Goal: Understand site structure: Understand site structure

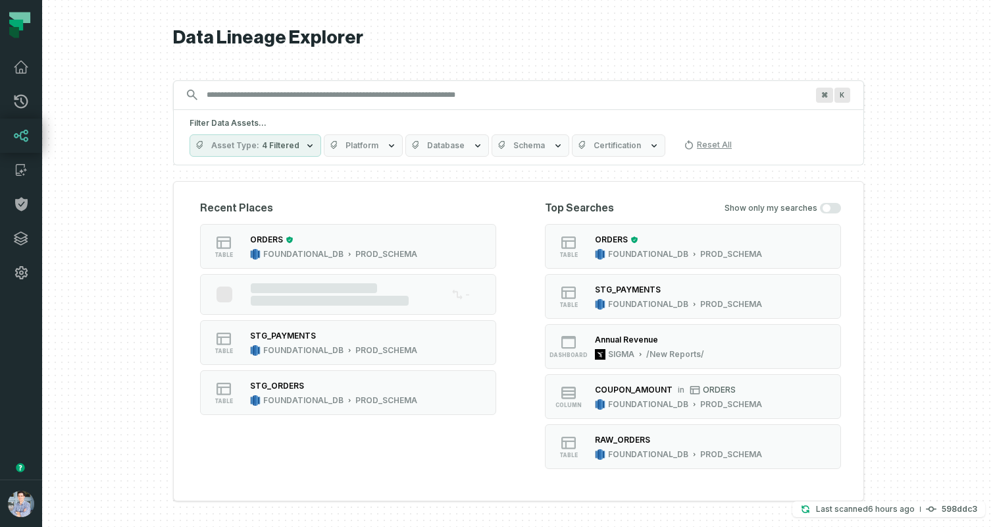
click at [7, 361] on button "button" at bounding box center [21, 385] width 42 height 190
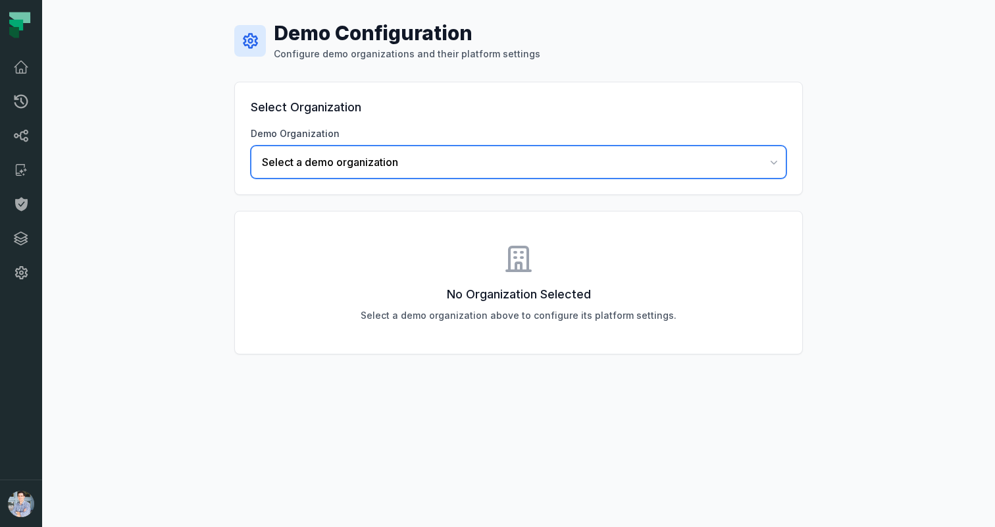
click at [364, 149] on button "Select a demo organization" at bounding box center [519, 161] width 536 height 33
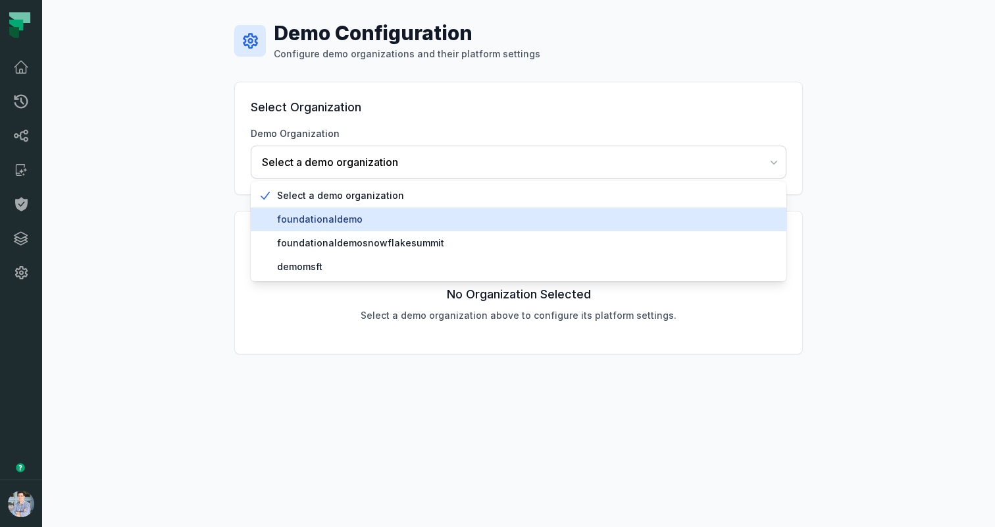
click at [328, 223] on span "foundationaldemo" at bounding box center [526, 219] width 499 height 13
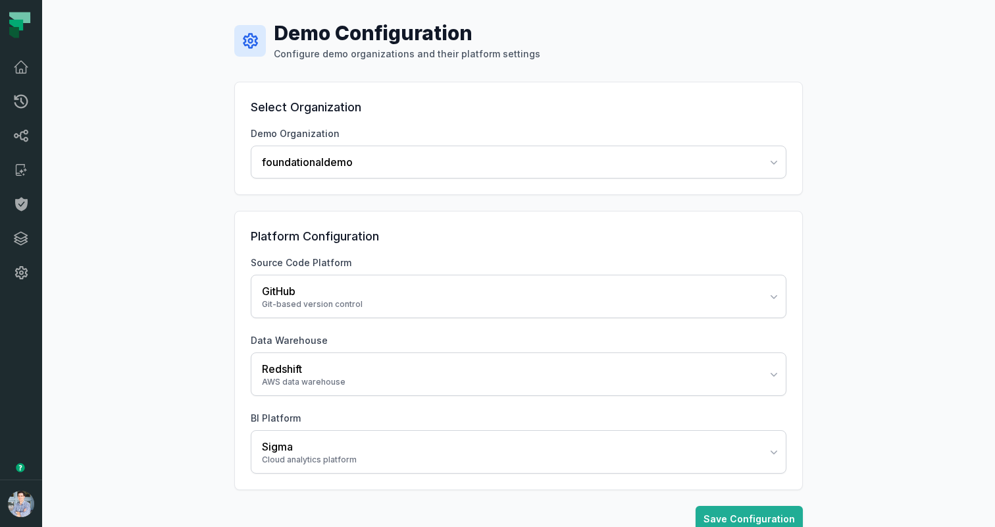
click at [149, 335] on div "Demo Configuration Configure demo organizations and their platform settings Sel…" at bounding box center [518, 276] width 953 height 553
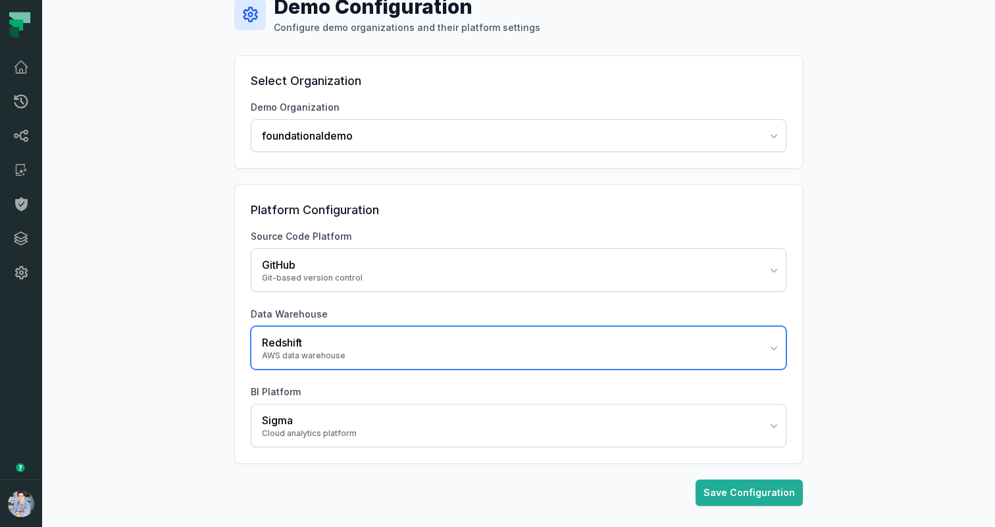
click at [292, 358] on div "AWS data warehouse" at bounding box center [511, 355] width 498 height 11
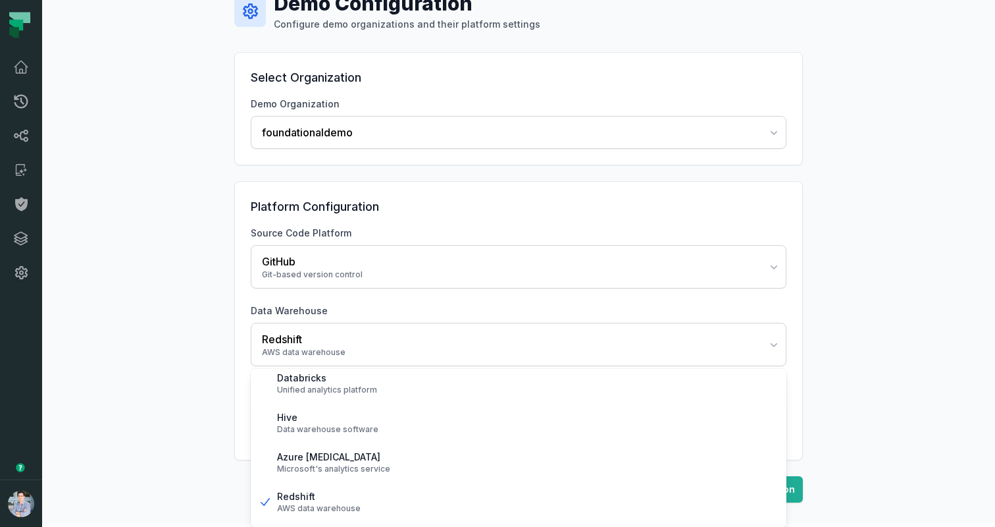
scroll to position [203, 0]
click at [192, 435] on div "Demo Configuration Configure demo organizations and their platform settings Sel…" at bounding box center [518, 246] width 953 height 553
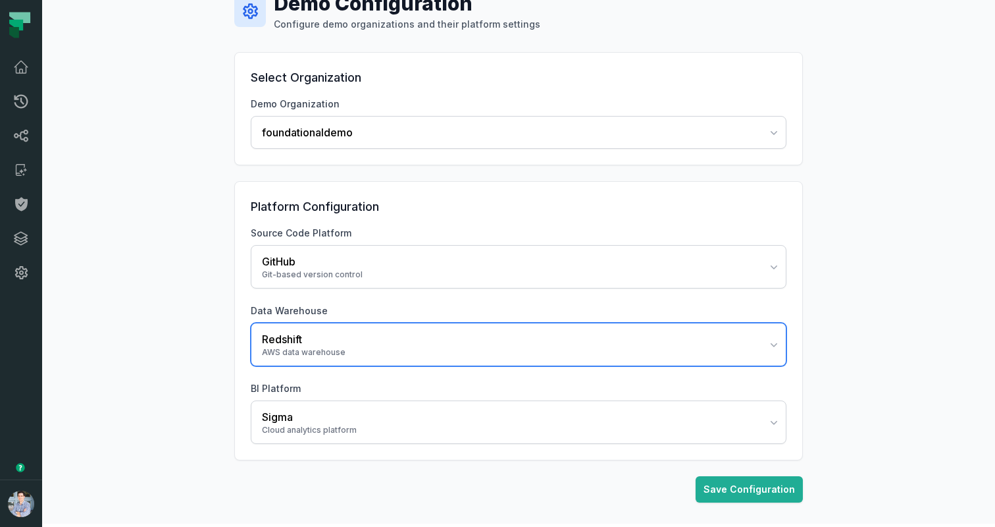
scroll to position [26, 0]
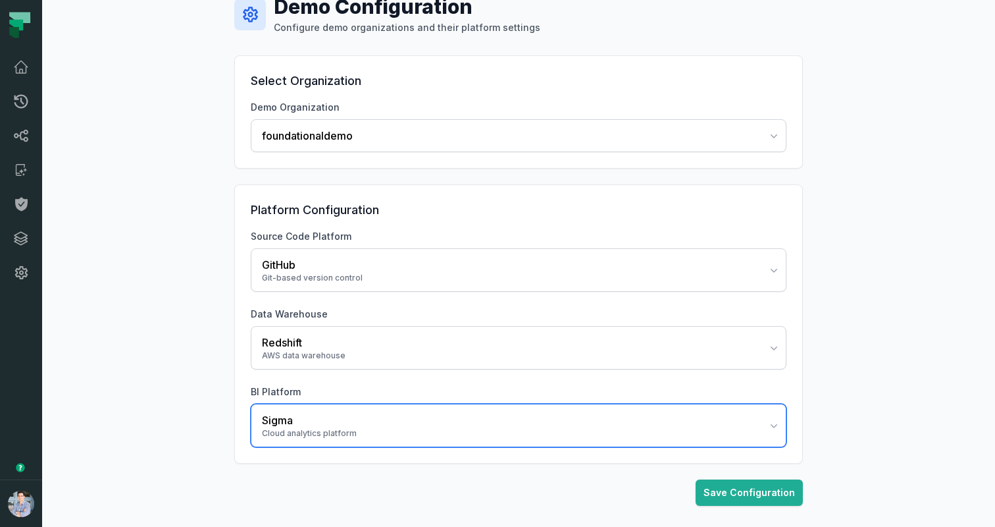
click at [279, 438] on div "Cloud analytics platform" at bounding box center [511, 433] width 498 height 11
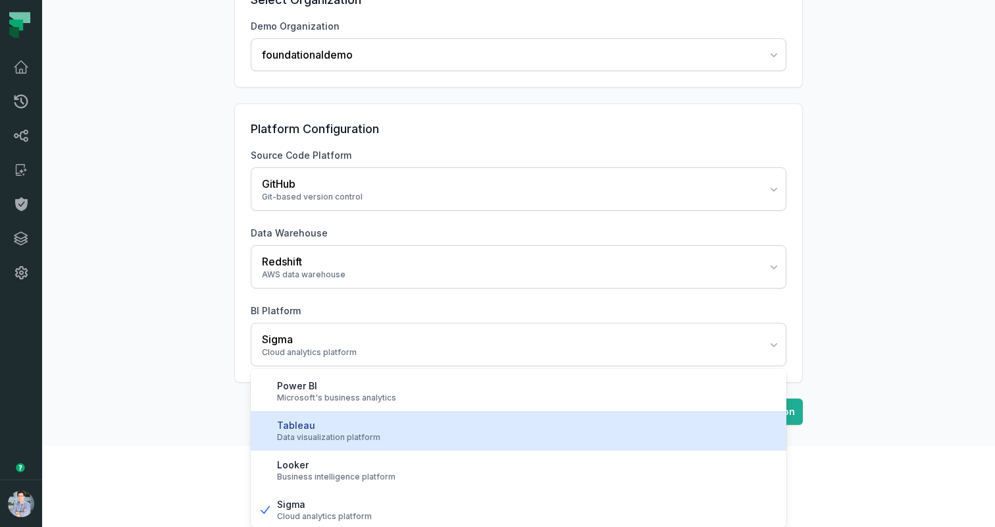
scroll to position [3, 0]
click at [279, 438] on div "Data visualization platform" at bounding box center [526, 434] width 499 height 11
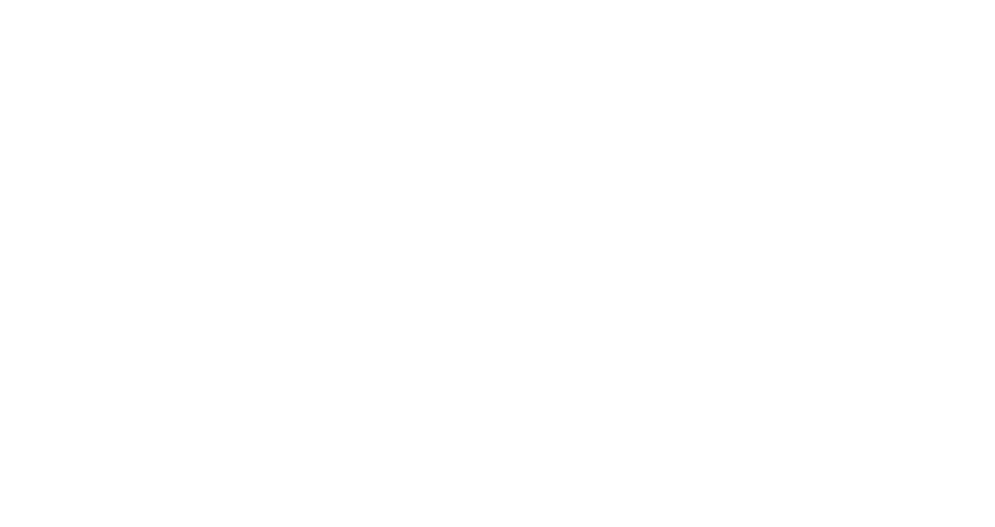
click at [95, 0] on html at bounding box center [497, 0] width 995 height 0
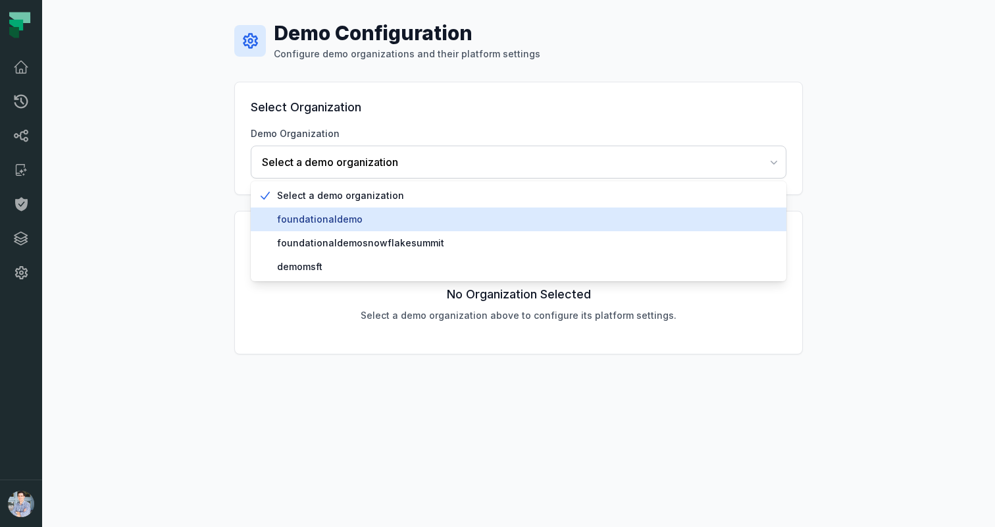
click at [342, 221] on span "foundationaldemo" at bounding box center [526, 219] width 499 height 13
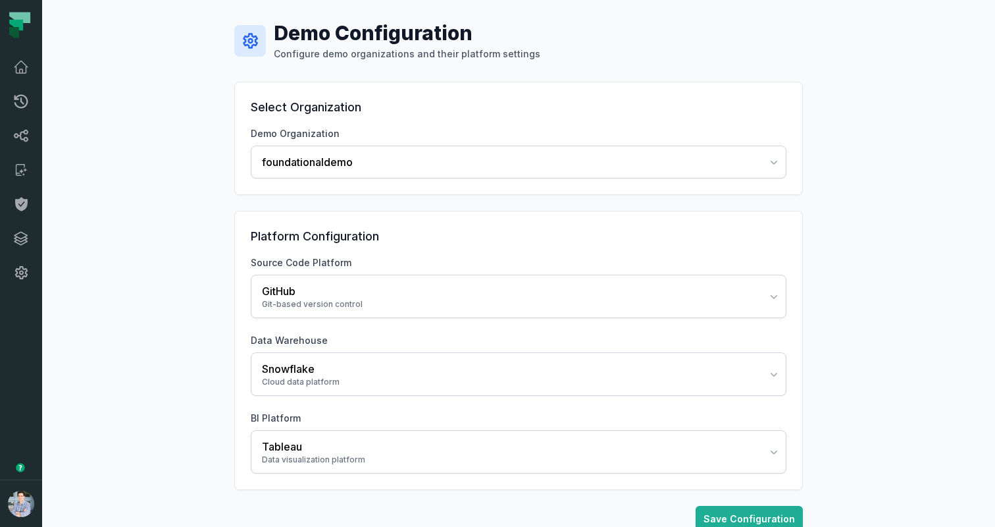
click at [178, 365] on div "Demo Configuration Configure demo organizations and their platform settings Sel…" at bounding box center [518, 276] width 953 height 553
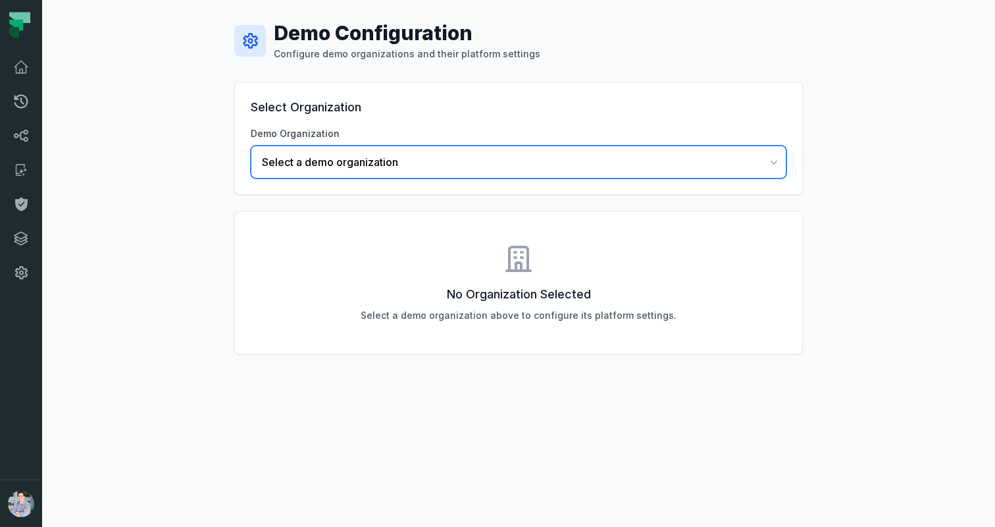
click at [286, 161] on span "Select a demo organization" at bounding box center [511, 162] width 498 height 16
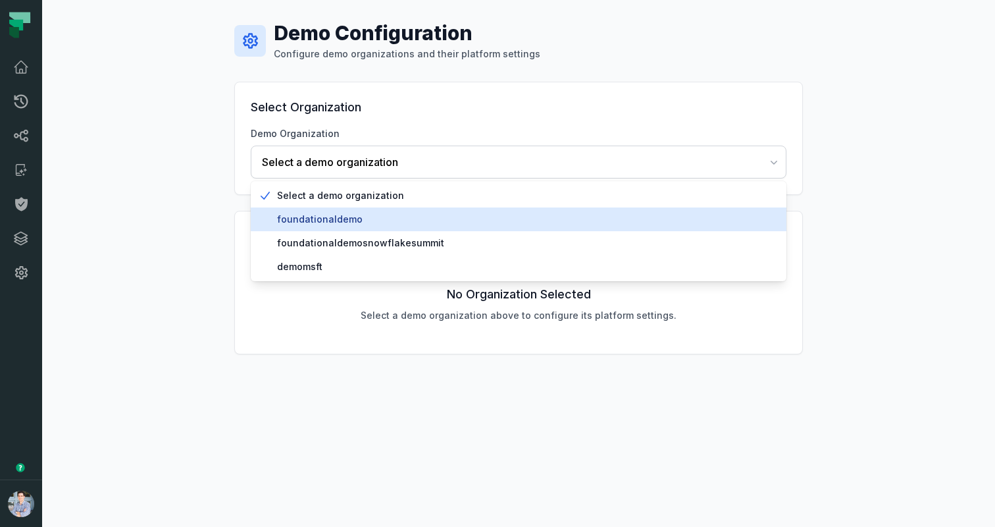
click at [313, 225] on span "foundationaldemo" at bounding box center [526, 219] width 499 height 13
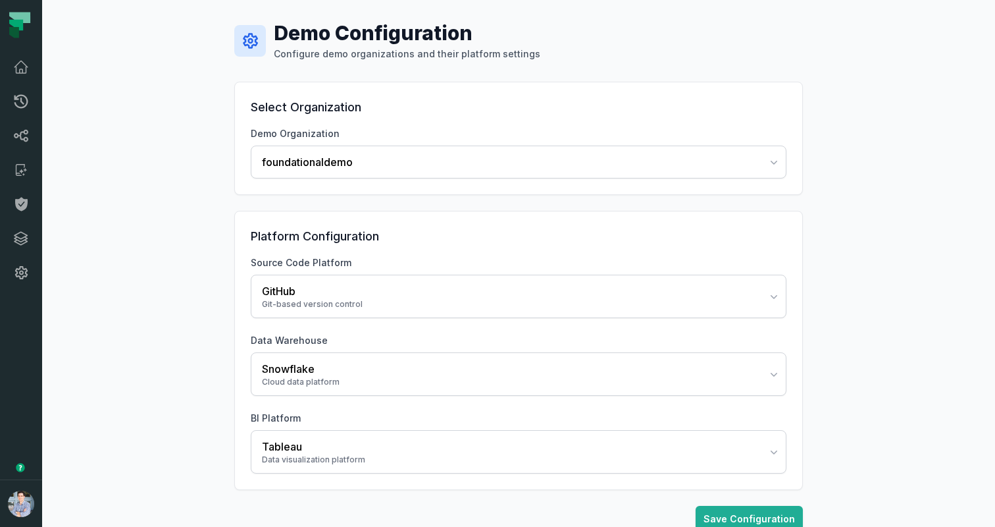
click at [175, 189] on div "Demo Configuration Configure demo organizations and their platform settings Sel…" at bounding box center [518, 276] width 953 height 553
click at [20, 99] on icon at bounding box center [21, 102] width 14 height 14
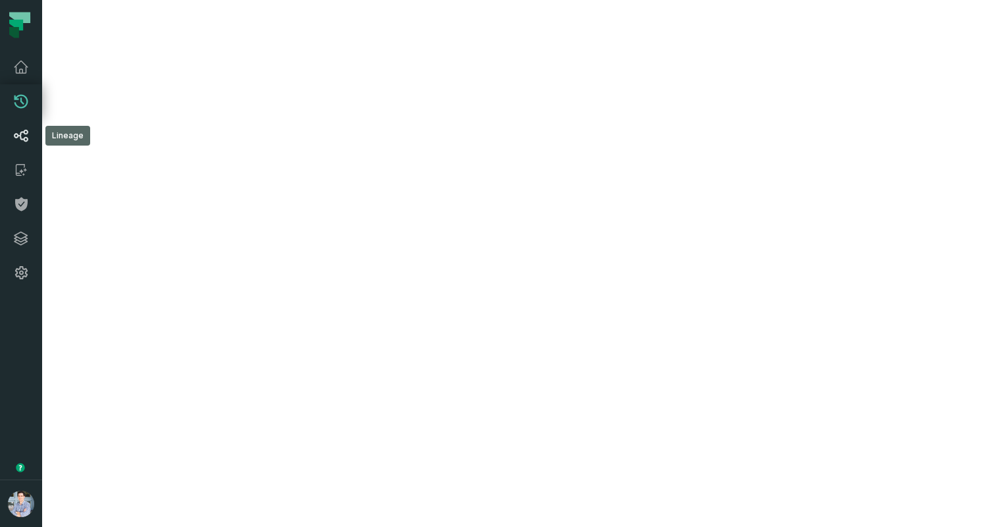
click at [14, 138] on icon at bounding box center [21, 136] width 16 height 16
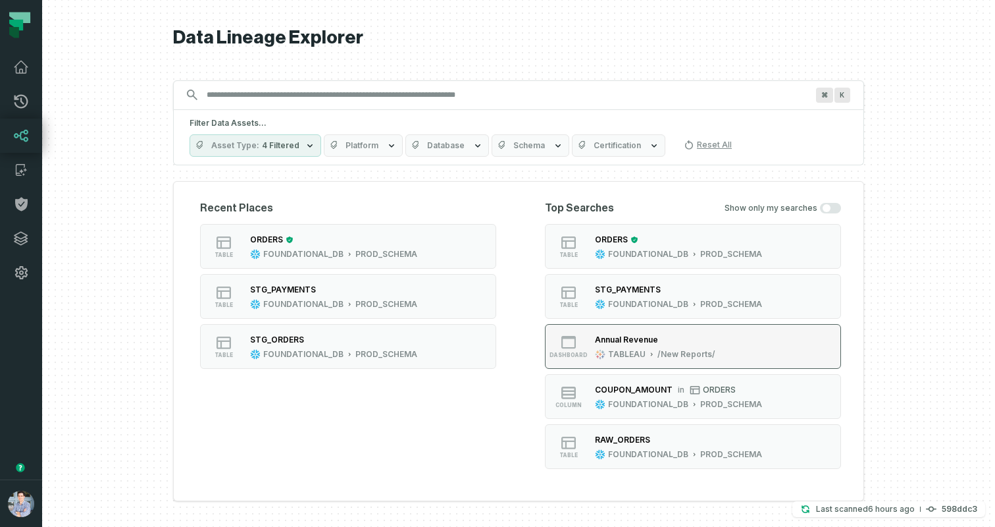
click at [575, 341] on icon "button" at bounding box center [568, 342] width 14 height 13
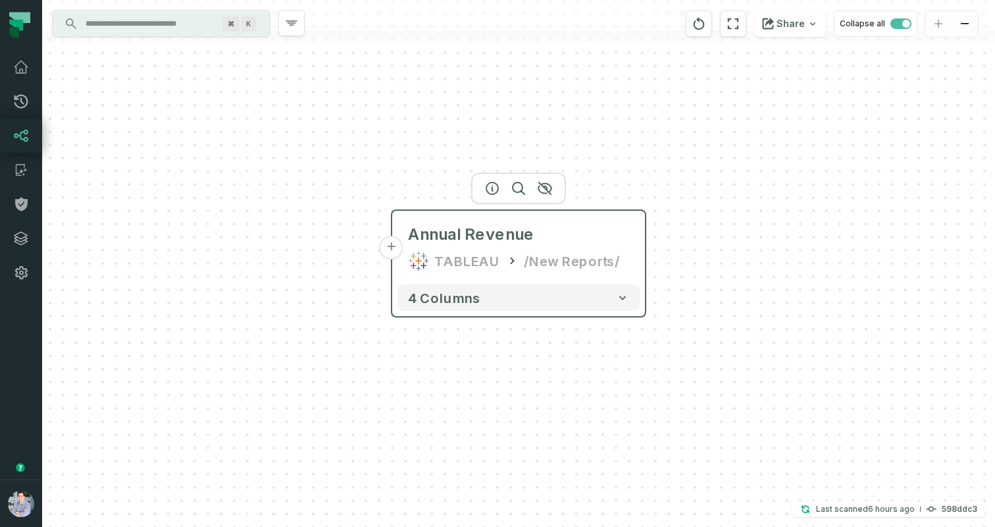
click at [393, 254] on button "+" at bounding box center [392, 248] width 24 height 24
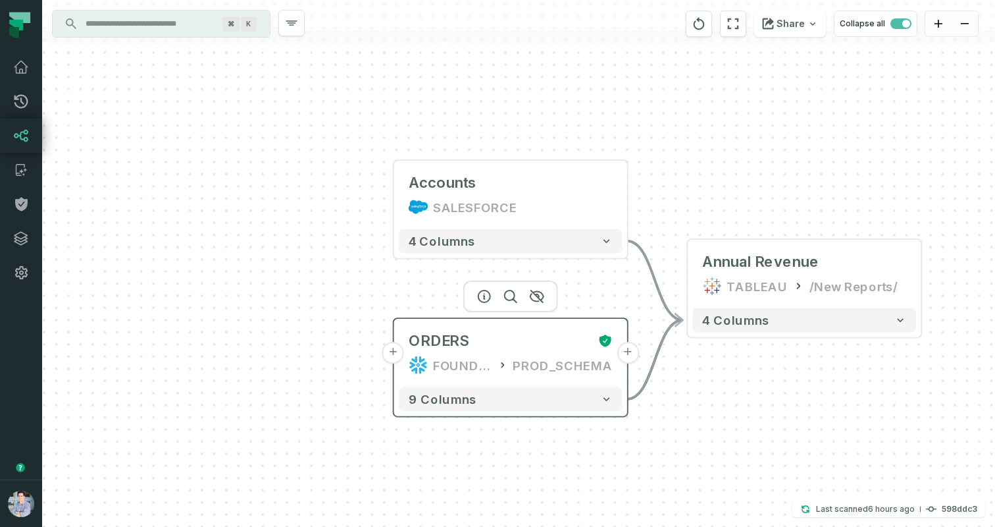
click at [629, 355] on button "+" at bounding box center [628, 353] width 22 height 22
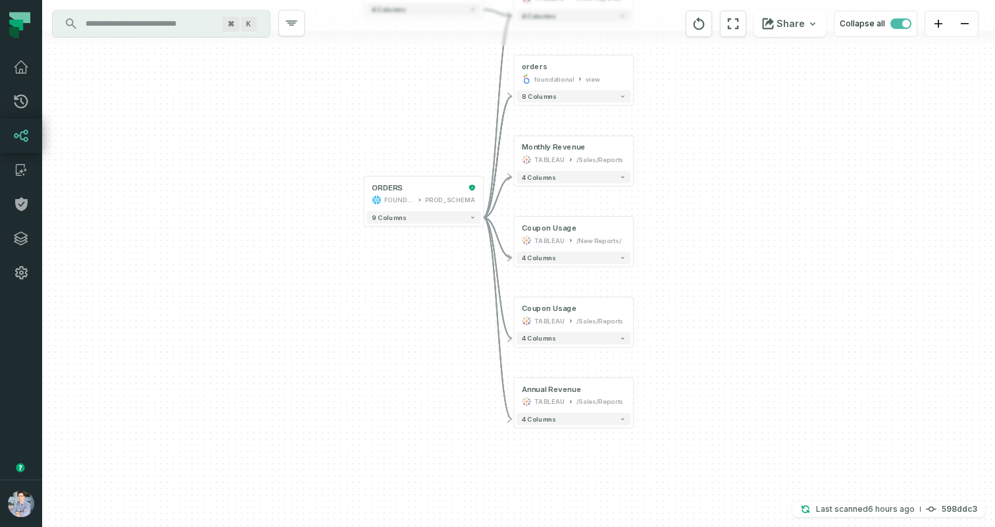
drag, startPoint x: 629, startPoint y: 356, endPoint x: 658, endPoint y: 276, distance: 85.1
click at [658, 276] on div "+ orders foundational view + 8 columns + Monthly Revenue TABLEAU /Sales/Reports…" at bounding box center [518, 263] width 953 height 527
click at [535, 166] on div "Monthly Revenue TABLEAU /Sales/Reports" at bounding box center [574, 155] width 114 height 30
click at [546, 111] on icon "button" at bounding box center [548, 115] width 16 height 16
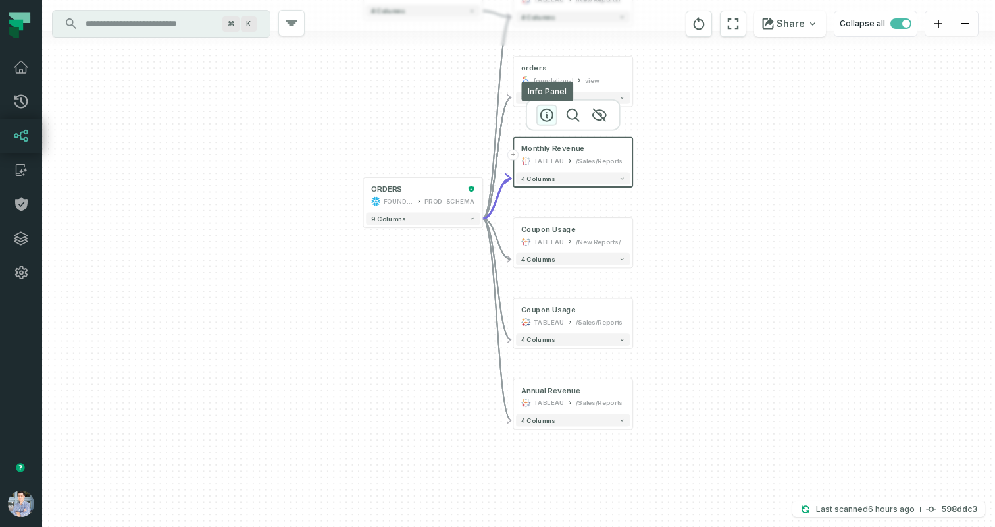
click at [544, 112] on icon "button" at bounding box center [547, 115] width 16 height 16
